Goal: Information Seeking & Learning: Learn about a topic

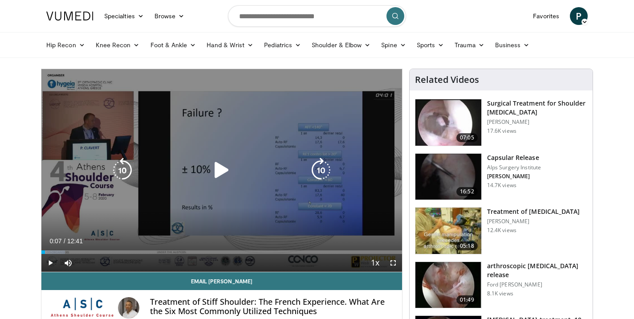
click at [224, 168] on icon "Video Player" at bounding box center [221, 170] width 25 height 25
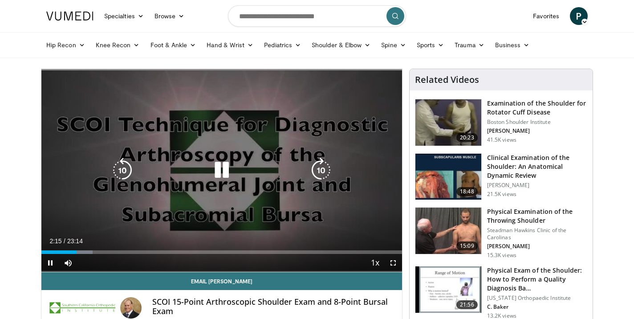
click at [225, 176] on icon "Video Player" at bounding box center [221, 170] width 25 height 25
